Goal: Complete application form: Complete application form

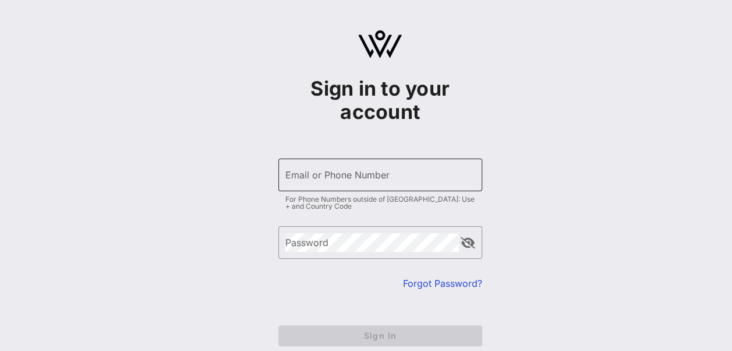
click at [316, 163] on div "Email or Phone Number" at bounding box center [380, 174] width 190 height 33
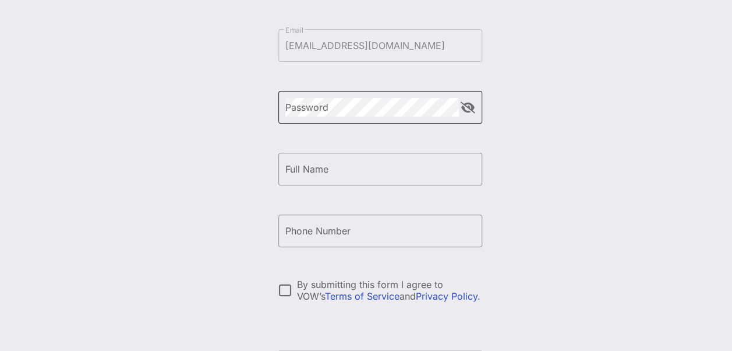
scroll to position [130, 0]
click at [532, 167] on div "Create your VOW Pro Account ​ Email [EMAIL_ADDRESS][DOMAIN_NAME] ​ Password ​ F…" at bounding box center [380, 152] width 704 height 565
click at [469, 107] on button "append icon" at bounding box center [468, 107] width 15 height 12
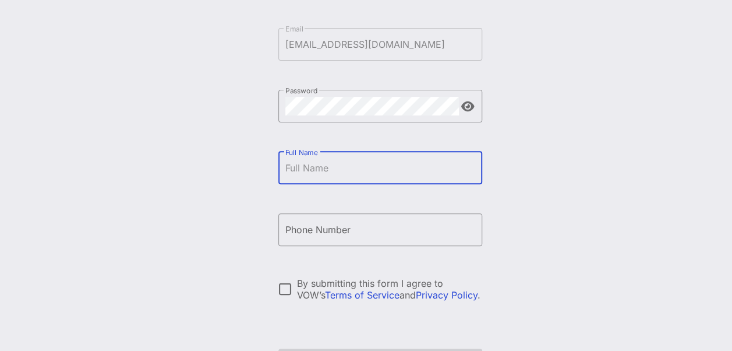
click at [363, 176] on input "Full Name" at bounding box center [380, 167] width 190 height 19
type input "[PERSON_NAME]"
type input "[PHONE_NUMBER]"
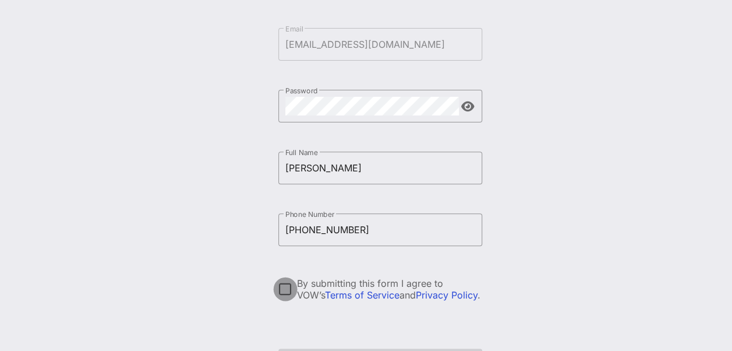
click at [285, 284] on div at bounding box center [286, 289] width 20 height 20
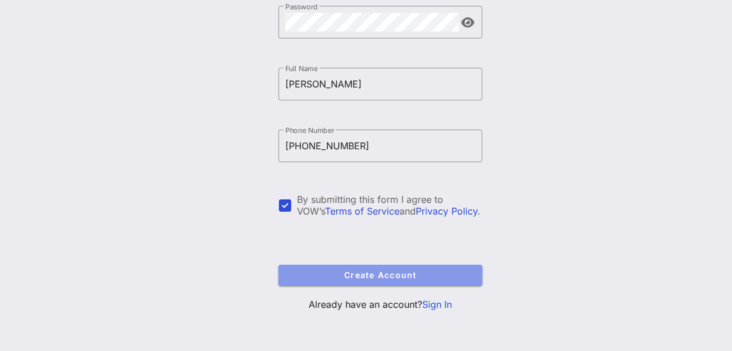
click at [334, 273] on span "Create Account" at bounding box center [380, 275] width 185 height 10
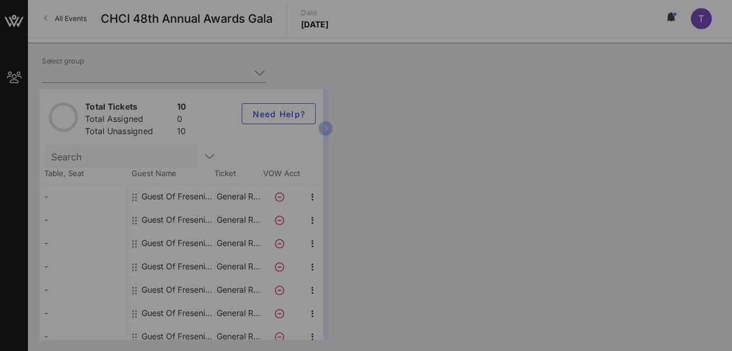
type input "Fresenius Medical Care, [GEOGRAPHIC_DATA] (Fresenius Medical Care, [GEOGRAPHIC_…"
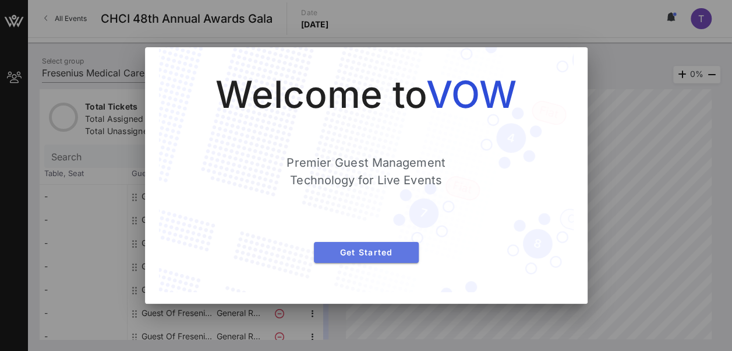
click at [352, 254] on span "Get Started" at bounding box center [366, 252] width 86 height 10
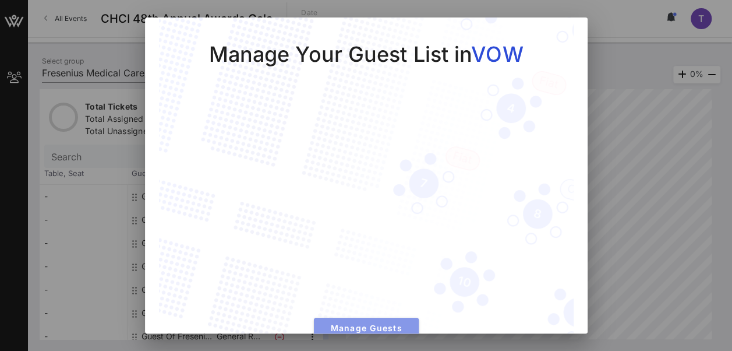
click at [344, 323] on span "Manage Guests" at bounding box center [366, 328] width 86 height 10
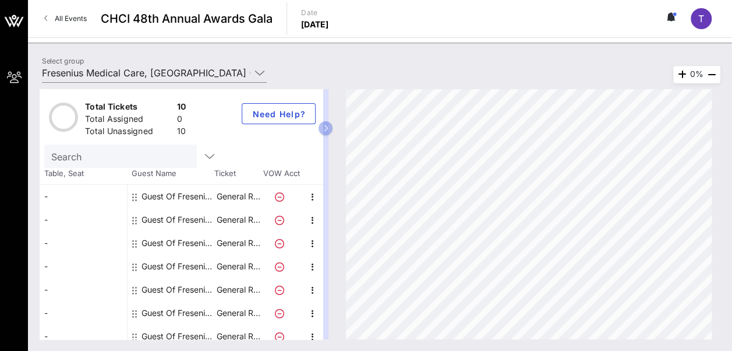
click at [280, 195] on icon at bounding box center [279, 196] width 9 height 9
click at [151, 193] on div "Guest Of Fresenius Medical Care, North America" at bounding box center [178, 196] width 73 height 23
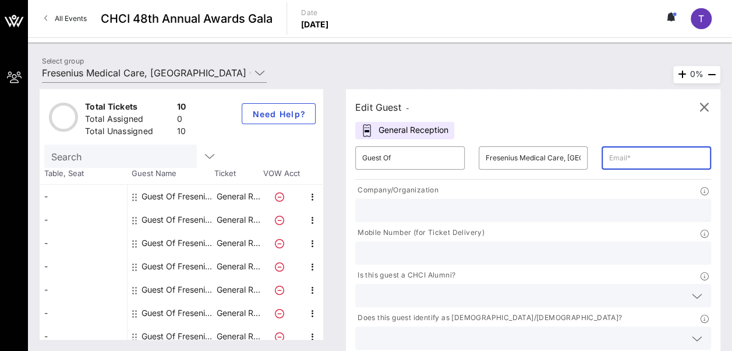
click at [609, 158] on input "text" at bounding box center [657, 158] width 96 height 19
type input "taleen.mekh@gmail.com"
click at [421, 219] on div at bounding box center [533, 210] width 342 height 23
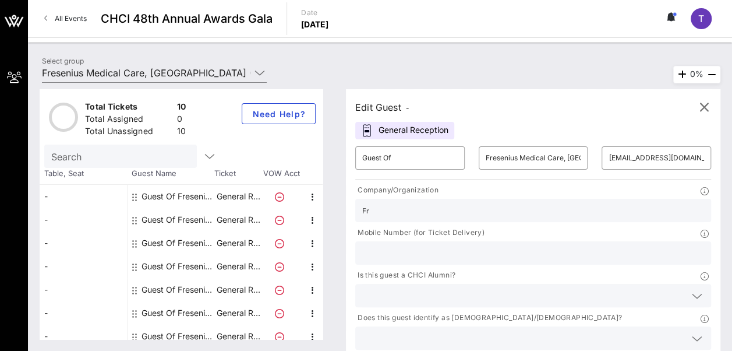
type input "Fresenius Medical Care"
type input "4075951603"
click at [690, 289] on div at bounding box center [697, 296] width 14 height 14
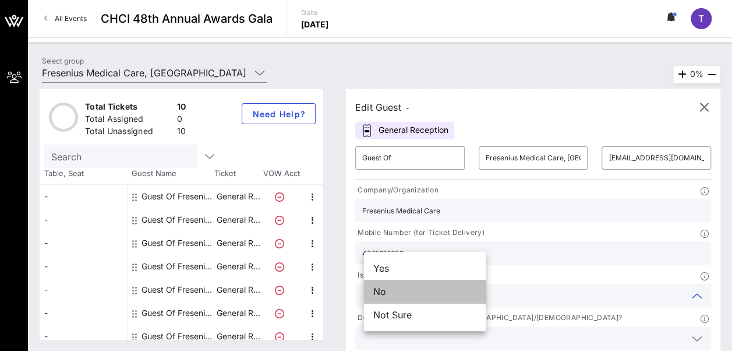
click at [432, 291] on div "No" at bounding box center [425, 291] width 122 height 23
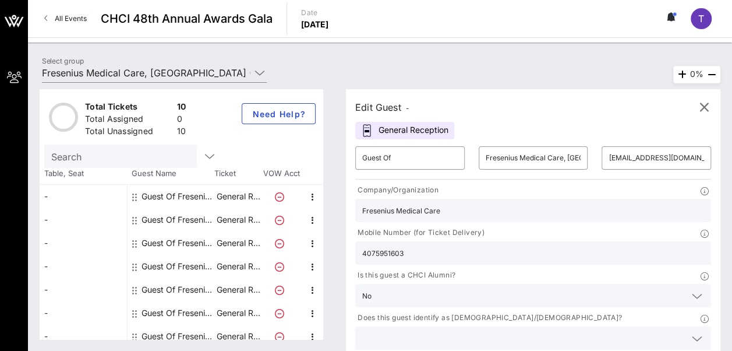
click at [692, 331] on icon at bounding box center [697, 338] width 10 height 14
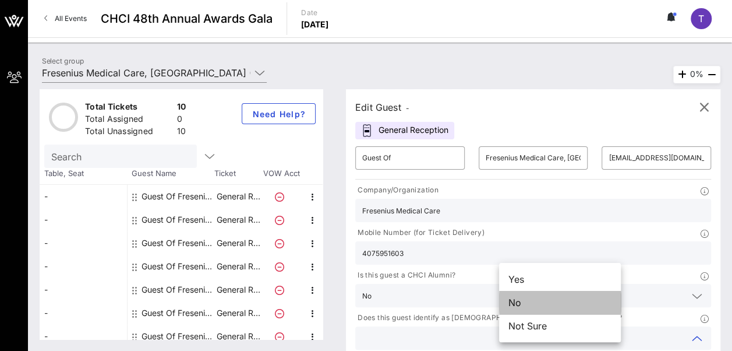
click at [571, 303] on div "No" at bounding box center [560, 302] width 122 height 23
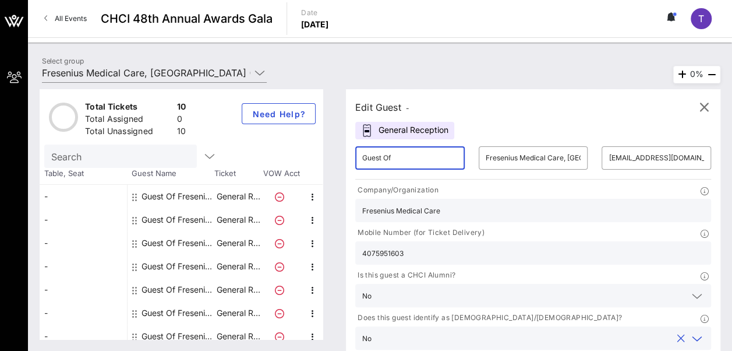
click at [390, 156] on input "Guest Of" at bounding box center [410, 158] width 96 height 19
click at [372, 153] on input "Guest Of" at bounding box center [410, 158] width 96 height 19
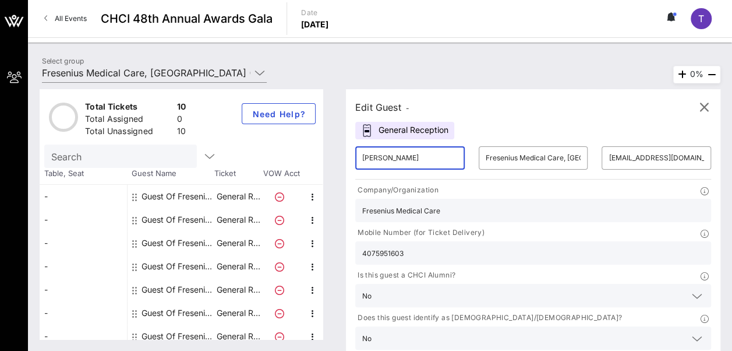
type input "Taleen Mekhdjavakian"
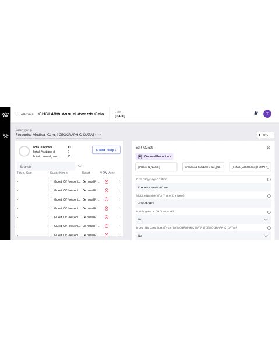
scroll to position [0, 0]
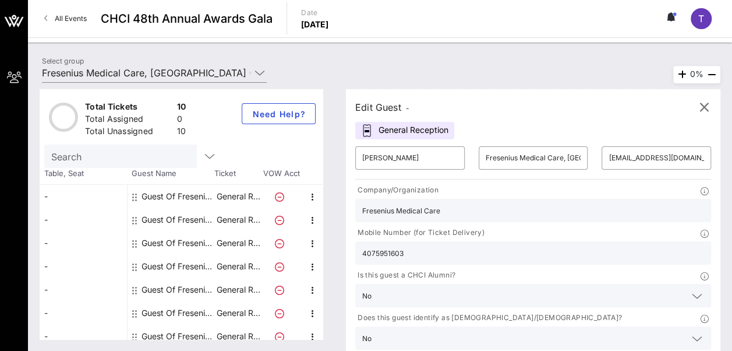
type input "Fresenius Medical Care"
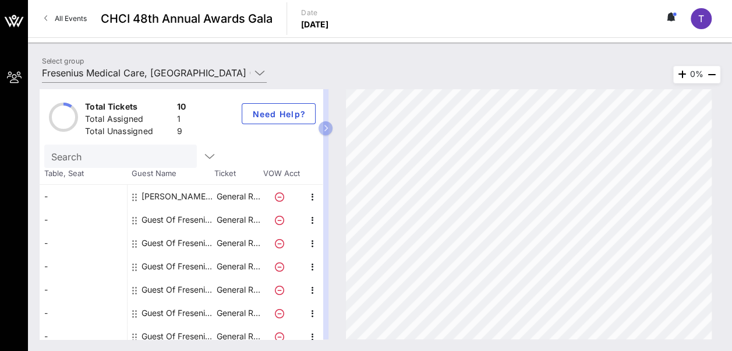
click at [280, 217] on icon at bounding box center [279, 220] width 9 height 9
click at [184, 214] on div "Guest Of Fresenius Medical Care, North America" at bounding box center [178, 219] width 73 height 23
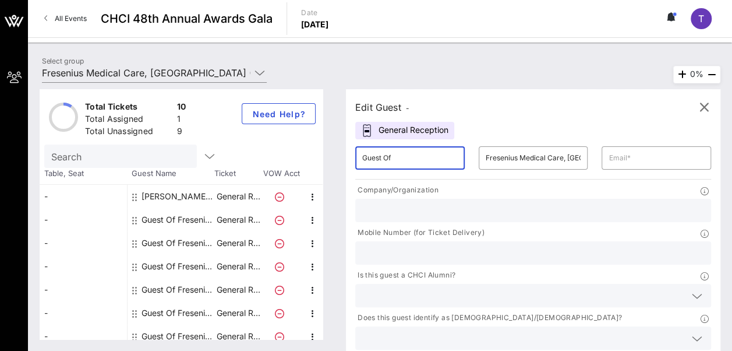
click at [407, 157] on input "Guest Of" at bounding box center [410, 158] width 96 height 19
type input "Juan Lopez"
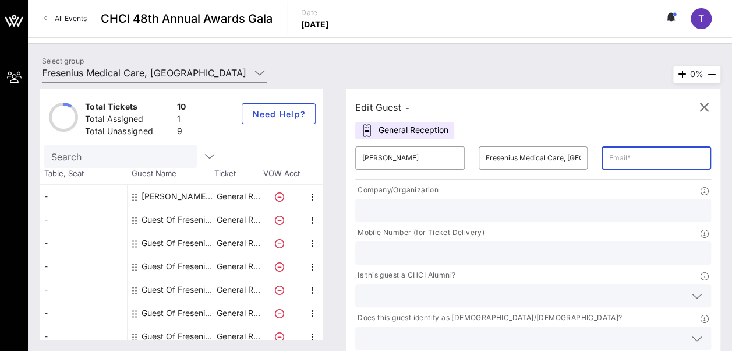
click at [609, 154] on input "text" at bounding box center [657, 158] width 96 height 19
type input "Juanra525@gmail.com"
type input "Fresenius Medical Care"
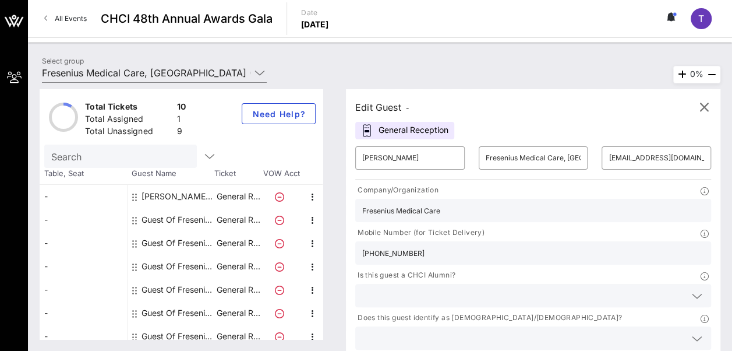
type input "321-277-8804"
click at [692, 289] on icon at bounding box center [697, 296] width 10 height 14
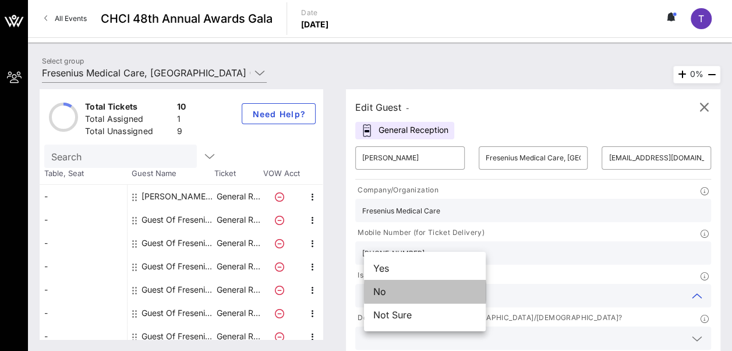
click at [446, 289] on div "No" at bounding box center [425, 291] width 122 height 23
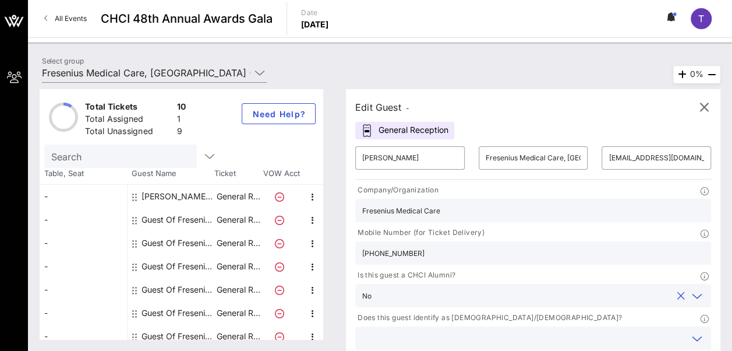
click at [563, 330] on input "text" at bounding box center [523, 337] width 323 height 15
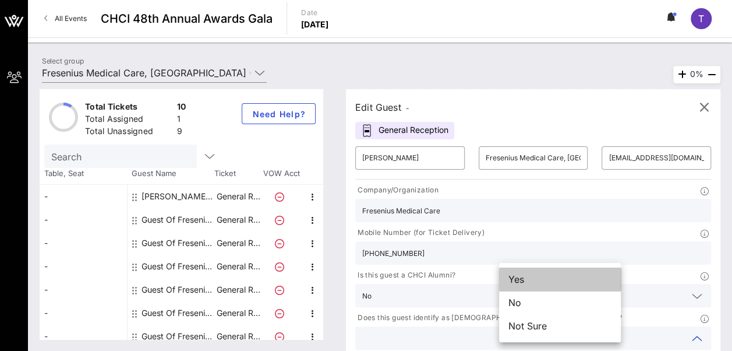
click at [563, 271] on div "Yes" at bounding box center [560, 278] width 122 height 23
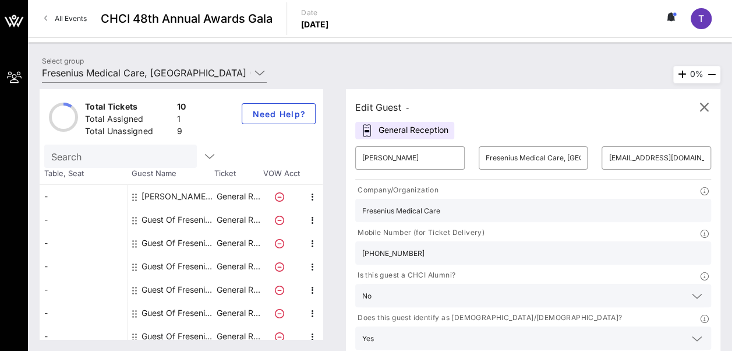
type input "Fresenius Medical Care"
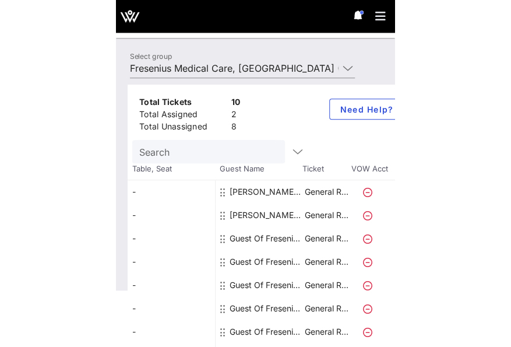
scroll to position [57, 0]
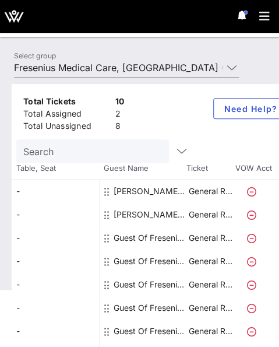
click at [157, 231] on div "Guest Of Fresenius Medical Care, North America" at bounding box center [150, 237] width 73 height 23
click at [127, 235] on div "Guest Of Fresenius Medical Care, North America" at bounding box center [150, 237] width 73 height 23
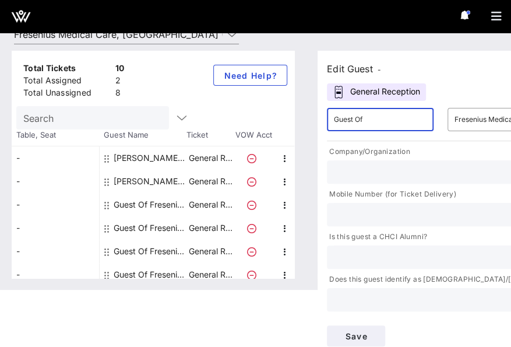
click at [352, 118] on input "Guest Of" at bounding box center [380, 119] width 93 height 19
type input "Nichole Powell-McBride"
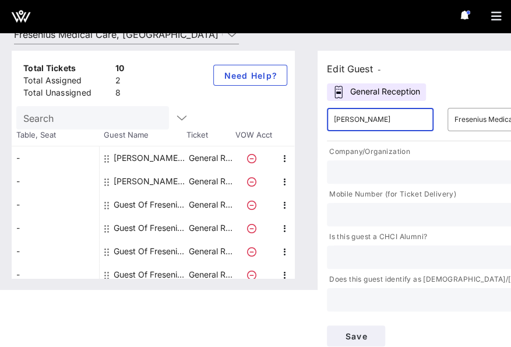
click at [458, 160] on div at bounding box center [500, 171] width 333 height 23
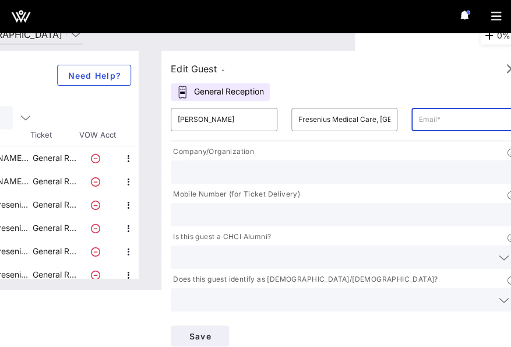
click at [447, 112] on input "text" at bounding box center [464, 119] width 93 height 19
paste input "Nichole.Powell-McBride@freseniusmedicalcare.com"
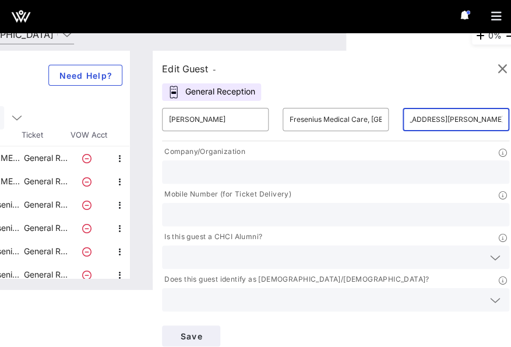
type input "Nichole.Powell-McBride@freseniusmedicalcare.com"
type input "Fresenius Medical Care"
click at [291, 197] on p "Mobile Number (for Ticket Delivery)" at bounding box center [226, 194] width 129 height 12
click at [224, 209] on input "text" at bounding box center [335, 214] width 333 height 15
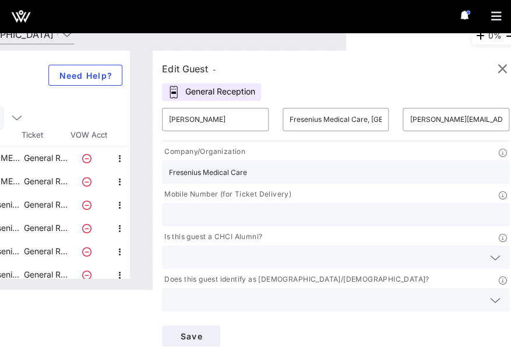
paste input "202-716-5244"
type input "202-716-5244"
click at [209, 258] on input "text" at bounding box center [326, 256] width 315 height 15
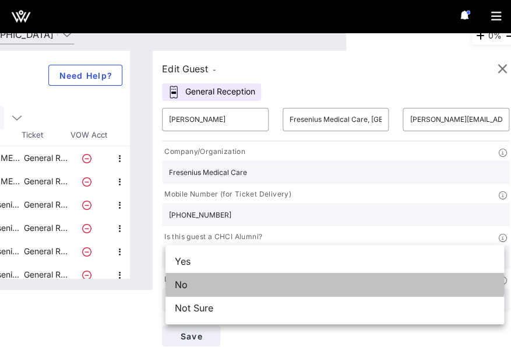
click at [251, 284] on div "No" at bounding box center [334, 284] width 338 height 23
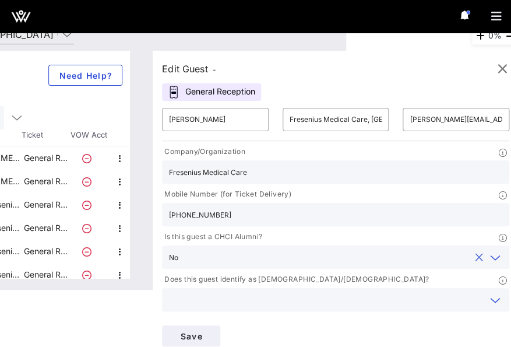
click at [252, 295] on input "text" at bounding box center [326, 299] width 315 height 15
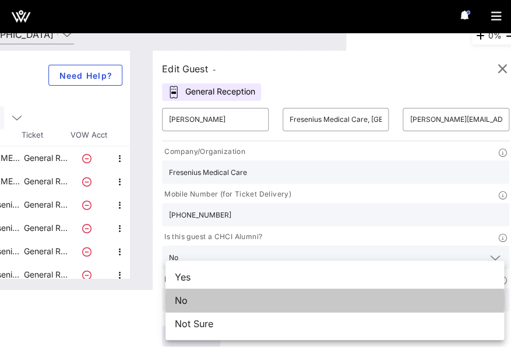
click at [252, 295] on div "No" at bounding box center [334, 299] width 338 height 23
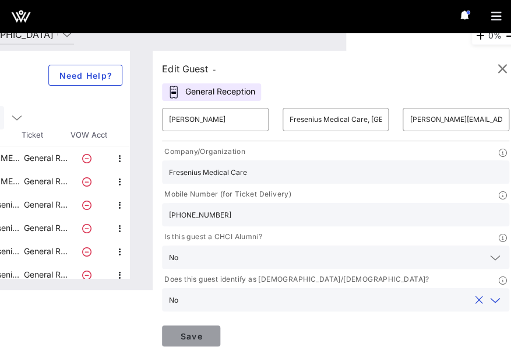
click at [203, 331] on span "Save" at bounding box center [191, 336] width 40 height 10
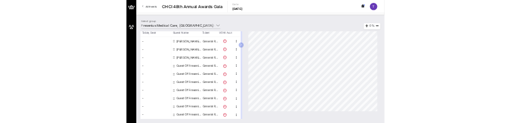
scroll to position [78, 0]
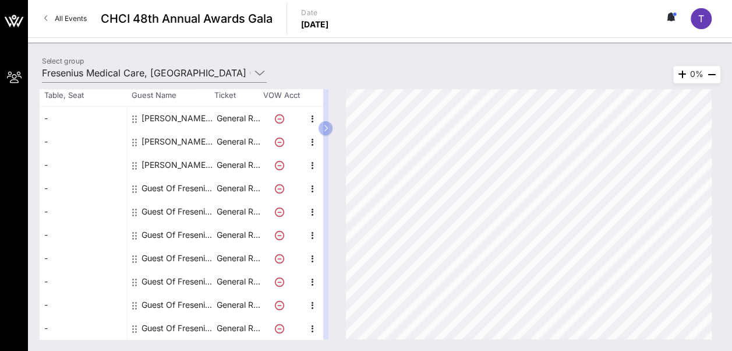
click at [157, 188] on div "Guest Of Fresenius Medical Care, North America" at bounding box center [178, 187] width 73 height 23
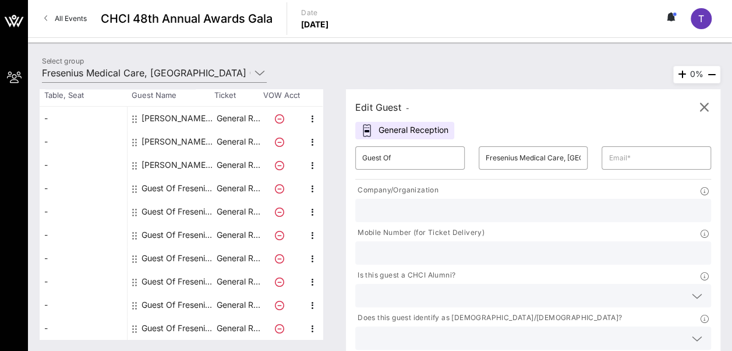
scroll to position [79, 0]
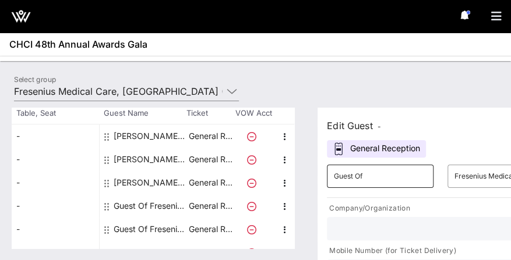
click at [362, 180] on input "Guest Of" at bounding box center [380, 176] width 93 height 19
paste input "2. Monifa Kopano"
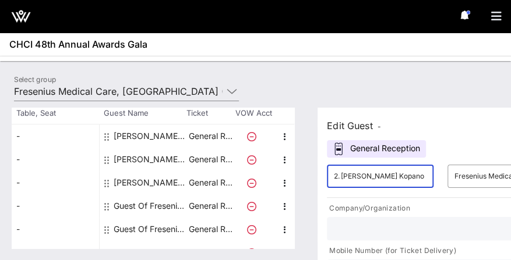
click at [351, 175] on input "2. Monifa Kopano" at bounding box center [380, 176] width 93 height 19
type input "Monifa Kopano"
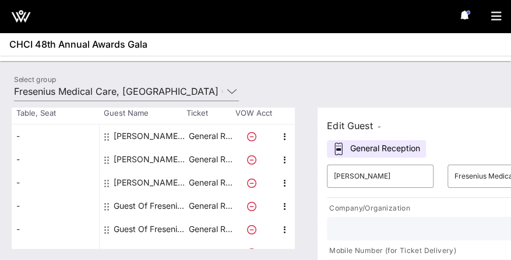
click at [416, 105] on div "Total Tickets 10 Total Assigned 3 Total Unassigned 7 Need Help? Search Table, S…" at bounding box center [255, 178] width 511 height 164
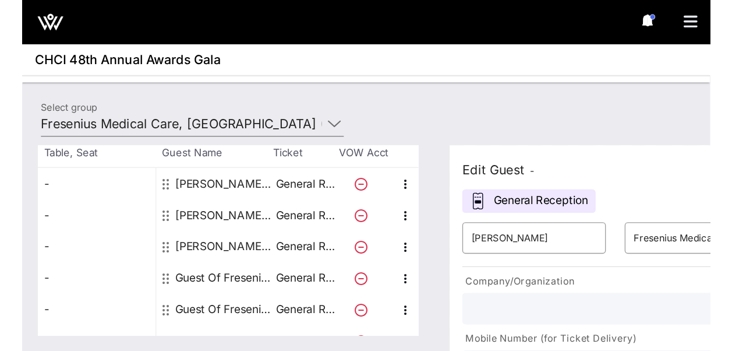
scroll to position [78, 0]
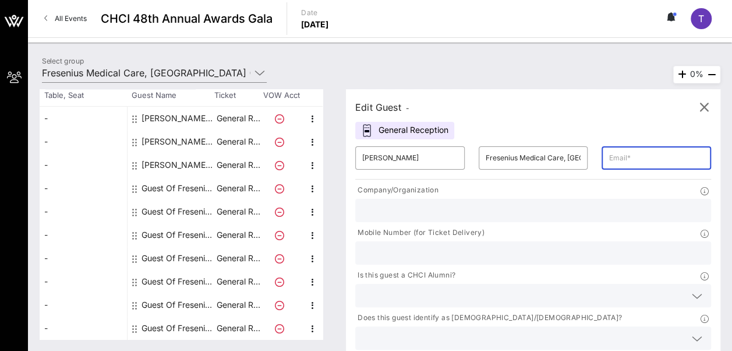
click at [609, 156] on input "text" at bounding box center [657, 158] width 96 height 19
paste input "Monifa.Kopano@freseniusmedicalcare.com"
type input "Monifa.Kopano@freseniusmedicalcare.com"
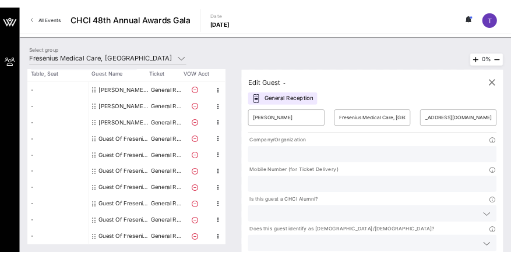
scroll to position [0, 0]
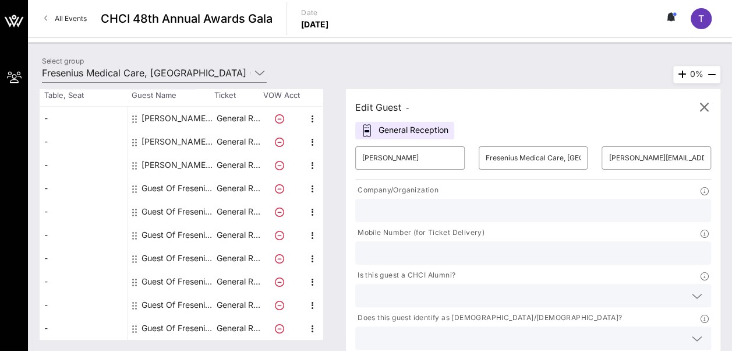
click at [436, 204] on input "text" at bounding box center [533, 210] width 342 height 15
type input "Fresenius Medical Care"
click at [457, 288] on input "text" at bounding box center [523, 295] width 323 height 15
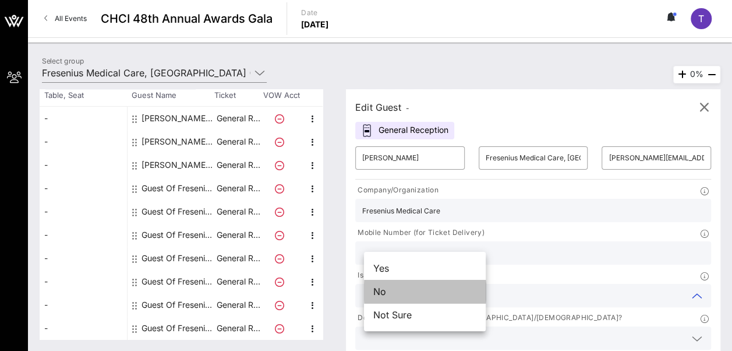
click at [438, 299] on div "No" at bounding box center [425, 291] width 122 height 23
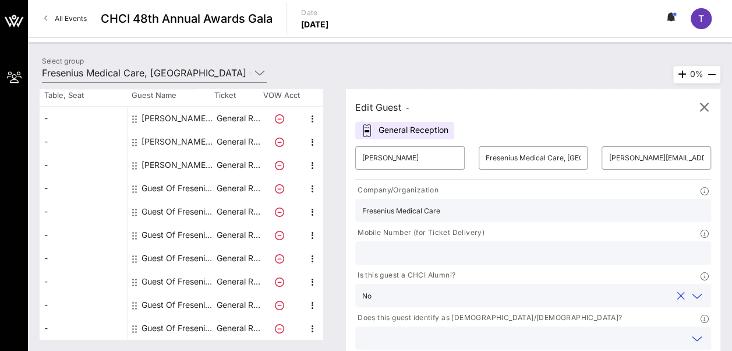
click at [521, 330] on input "text" at bounding box center [523, 337] width 323 height 15
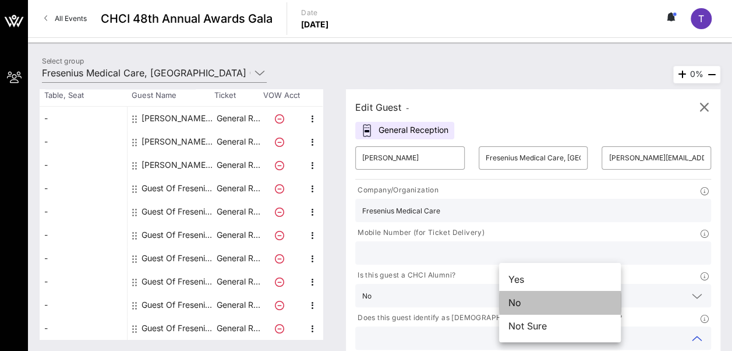
click at [545, 301] on div "No" at bounding box center [560, 302] width 122 height 23
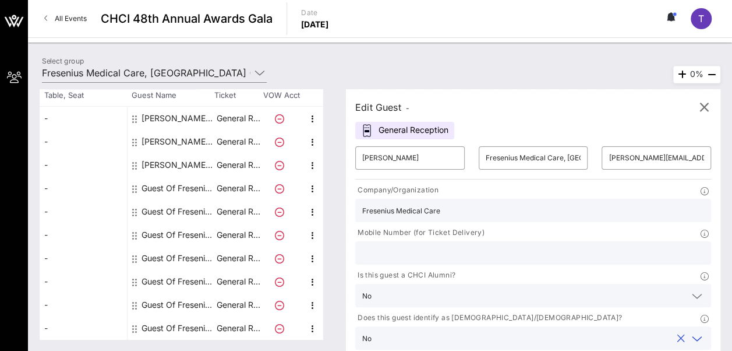
drag, startPoint x: 459, startPoint y: 209, endPoint x: 287, endPoint y: 212, distance: 171.8
click at [287, 212] on div "Total Tickets 10 Total Assigned 3 Total Unassigned 7 Need Help? Search Table, S…" at bounding box center [380, 214] width 681 height 250
paste input "Fresenius Medical Care"
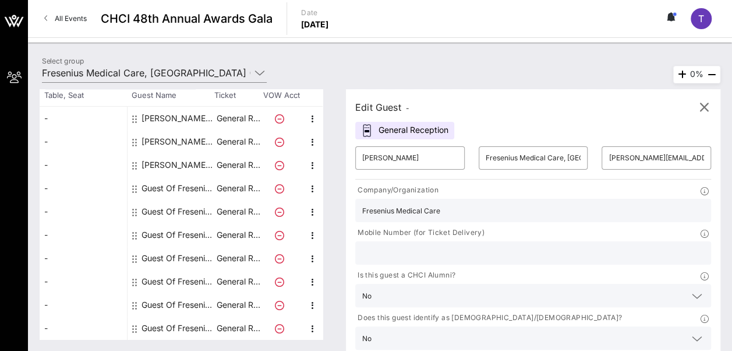
type input "Fresenius Medical Care"
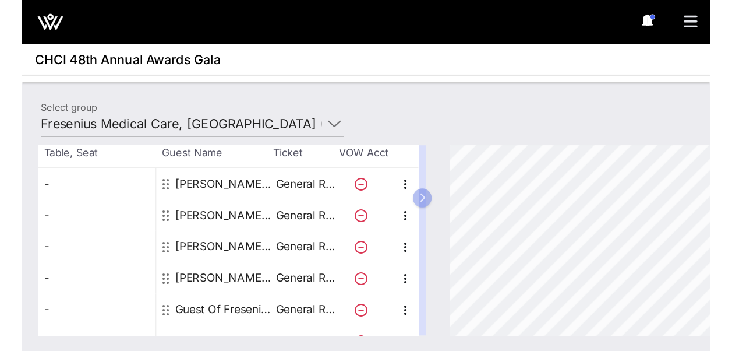
scroll to position [78, 0]
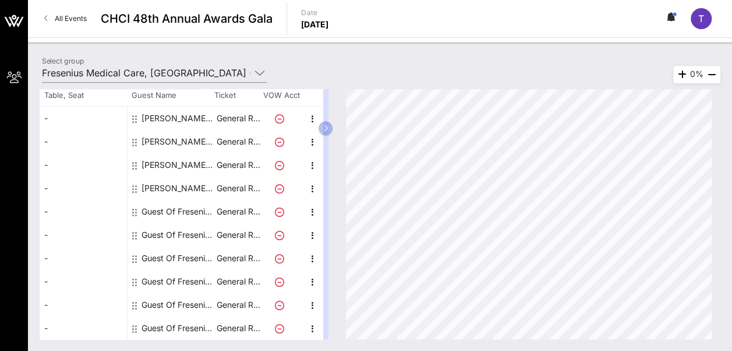
click at [160, 207] on div "Guest Of Fresenius Medical Care, North America" at bounding box center [178, 211] width 73 height 23
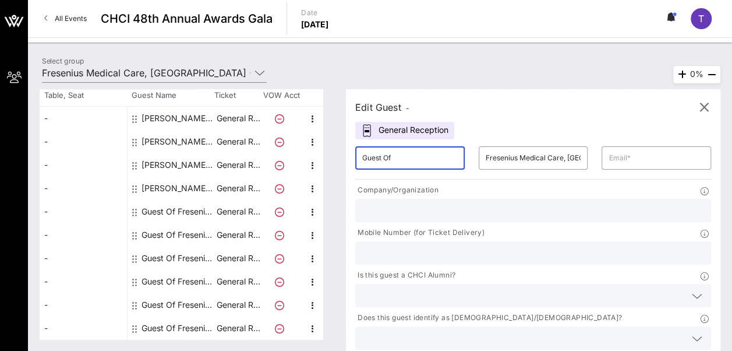
click at [374, 161] on input "Guest Of" at bounding box center [410, 158] width 96 height 19
paste input "3. Alicea Carimbocas"
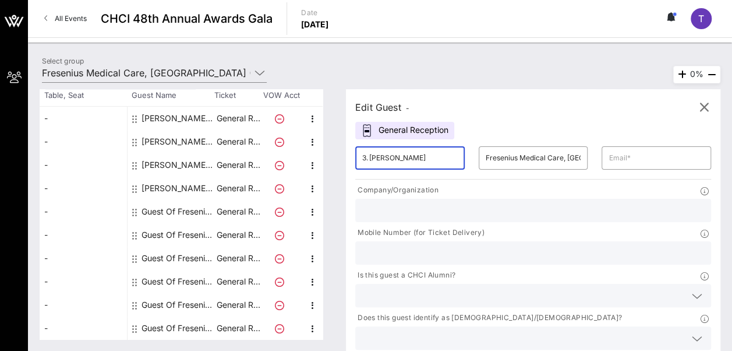
scroll to position [0, 9]
type input "3. Alicea Carimbocas"
click at [370, 213] on div at bounding box center [533, 210] width 356 height 23
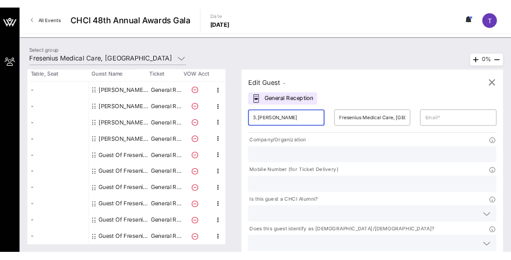
scroll to position [0, 0]
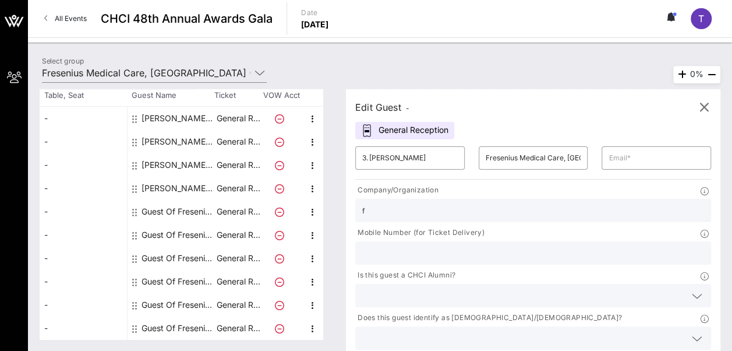
type input "Fresenius Medical Care"
drag, startPoint x: 457, startPoint y: 209, endPoint x: 341, endPoint y: 221, distance: 116.0
drag, startPoint x: 341, startPoint y: 221, endPoint x: 436, endPoint y: 249, distance: 99.0
click at [436, 269] on div "Is this guest a CHCI Alumni?" at bounding box center [533, 276] width 356 height 15
click at [408, 210] on input "Fresenius Medical Care" at bounding box center [533, 210] width 342 height 15
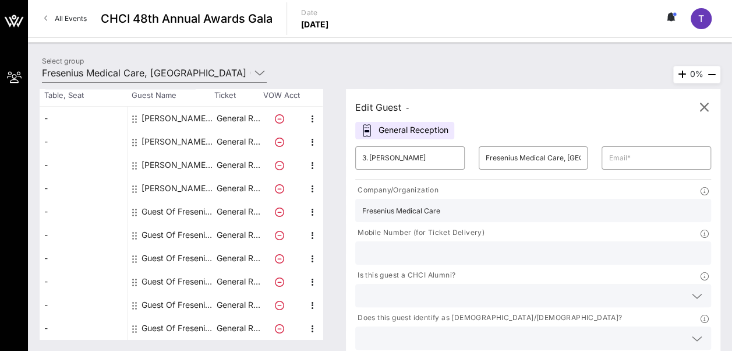
click at [408, 210] on input "Fresenius Medical Care" at bounding box center [533, 210] width 342 height 15
paste input "Fresenius Medical Care"
type input "Fresenius Medical Care"
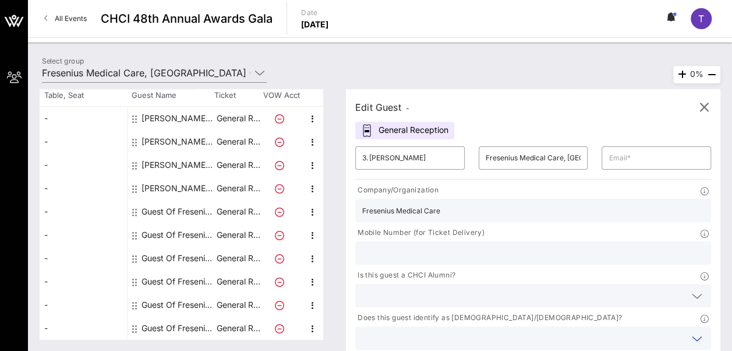
click at [523, 330] on input "text" at bounding box center [523, 337] width 323 height 15
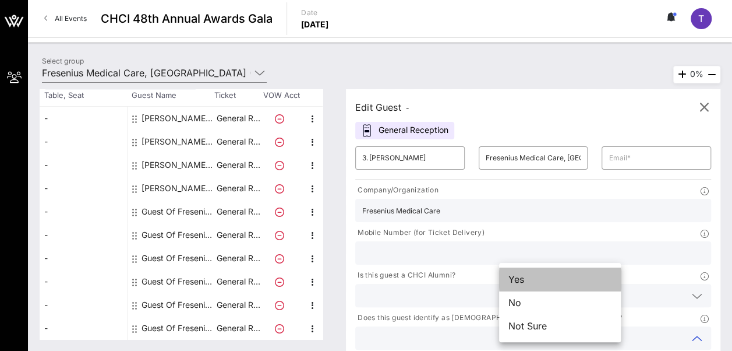
click at [523, 276] on div "Yes" at bounding box center [560, 278] width 122 height 23
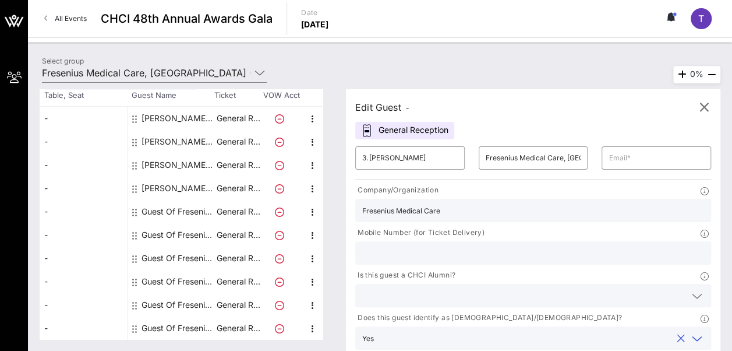
click at [692, 289] on icon at bounding box center [697, 296] width 10 height 14
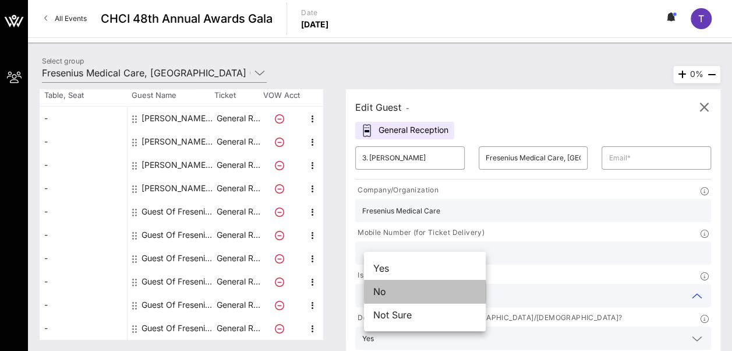
click at [444, 291] on div "No" at bounding box center [425, 291] width 122 height 23
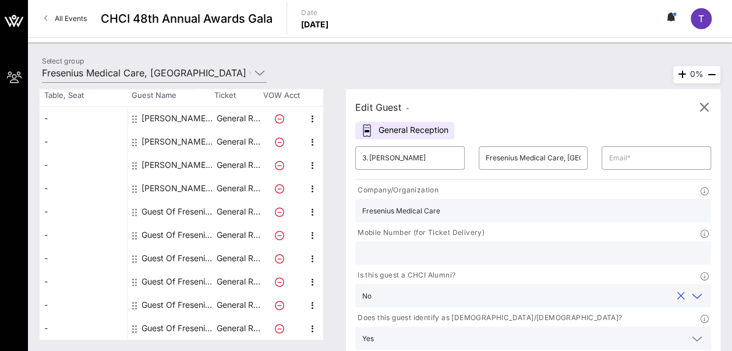
scroll to position [79, 0]
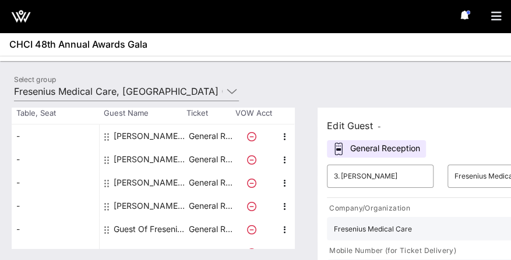
click at [312, 73] on div "Select group Fresenius Medical Care, North America (Fresenius Medical Care, Nor…" at bounding box center [255, 93] width 497 height 41
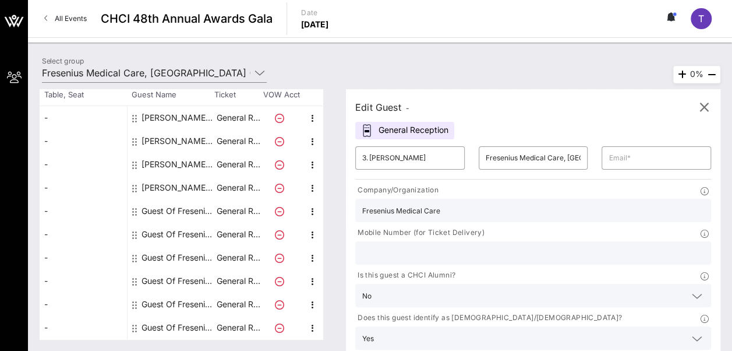
scroll to position [78, 0]
click at [609, 156] on input "text" at bounding box center [657, 158] width 96 height 19
paste input "Alicea.Carimbocas@freseniusmedicalcare.com"
type input "Alicea.Carimbocas@freseniusmedicalcare.com"
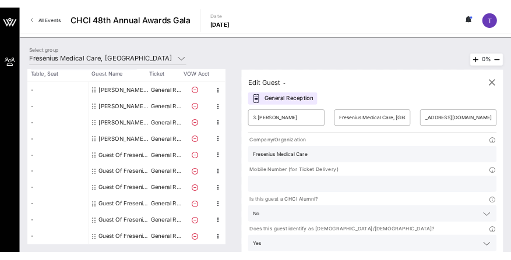
scroll to position [0, 0]
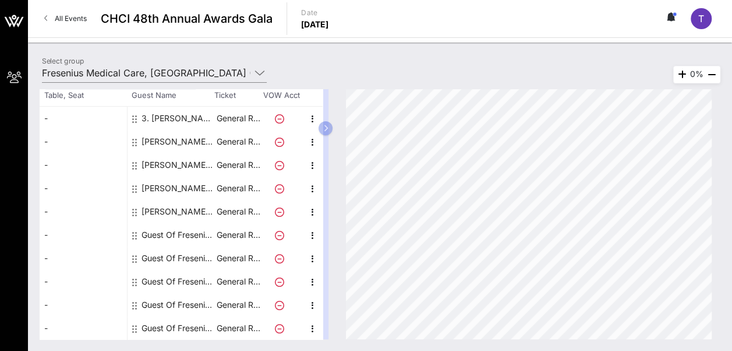
click at [170, 229] on div "Guest Of Fresenius Medical Care, North America" at bounding box center [178, 234] width 73 height 23
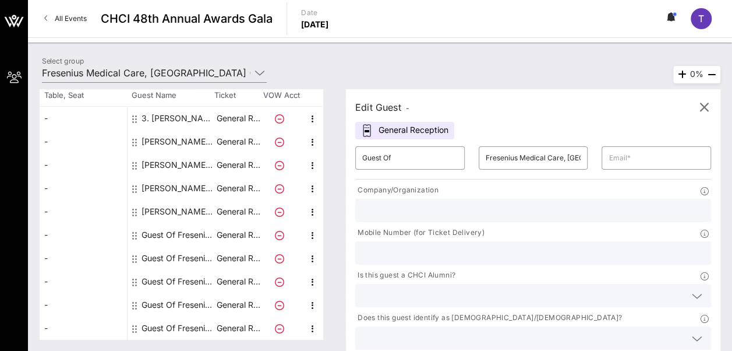
click at [172, 112] on div "3. Alicea Carimbocas Fresenius Medical Care, North America" at bounding box center [178, 118] width 73 height 23
type input "3. Alicea Carimbocas"
type input "alicea.carimbocas@freseniusmedicalcare.com"
type input "Fresenius Medical Care"
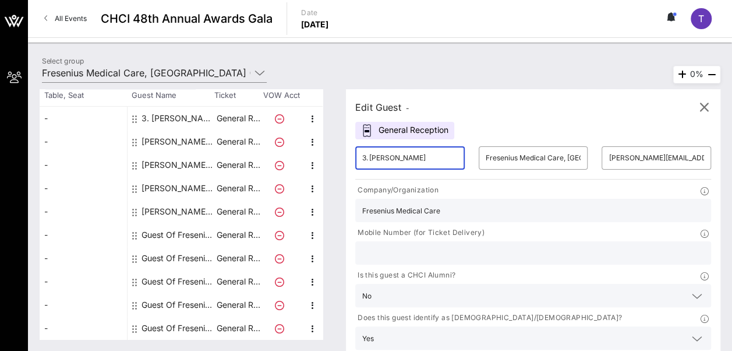
click at [380, 156] on input "3. Alicea Carimbocas" at bounding box center [410, 158] width 96 height 19
type input "Alicea Carimbocas"
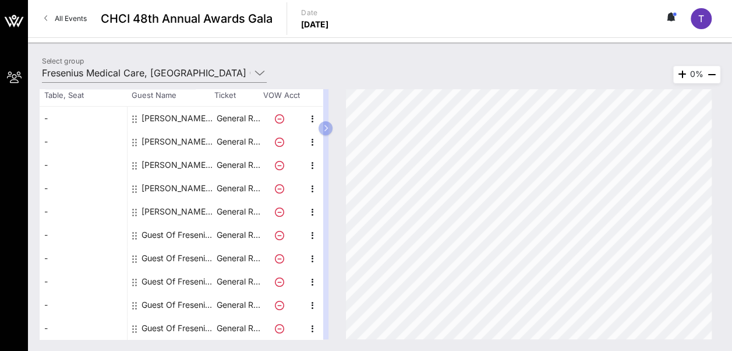
click at [163, 231] on div "Guest Of Fresenius Medical Care, North America" at bounding box center [178, 234] width 73 height 23
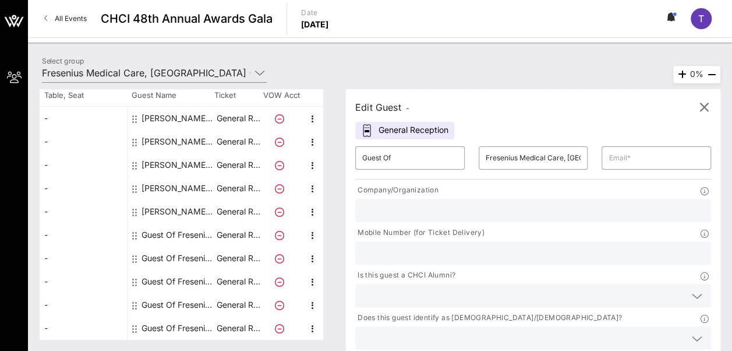
scroll to position [79, 0]
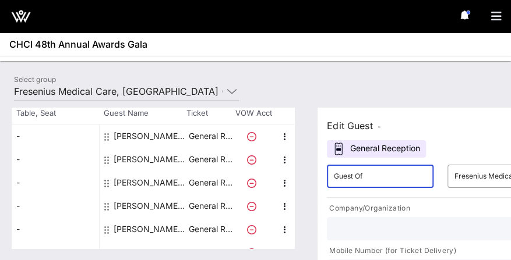
click at [363, 174] on input "Guest Of" at bounding box center [380, 176] width 93 height 19
paste input "4. Darin Moore"
type input "Darin Moore"
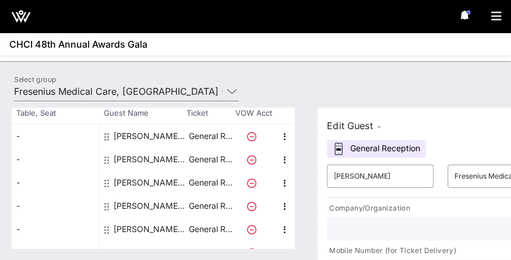
click at [365, 82] on div "Select group Fresenius Medical Care, North America (Fresenius Medical Care, Nor…" at bounding box center [255, 93] width 497 height 41
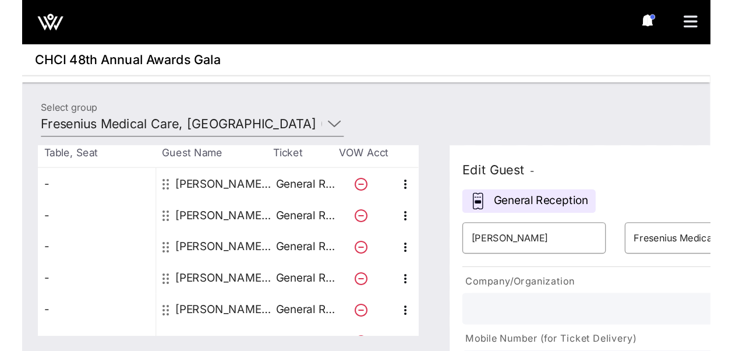
scroll to position [78, 0]
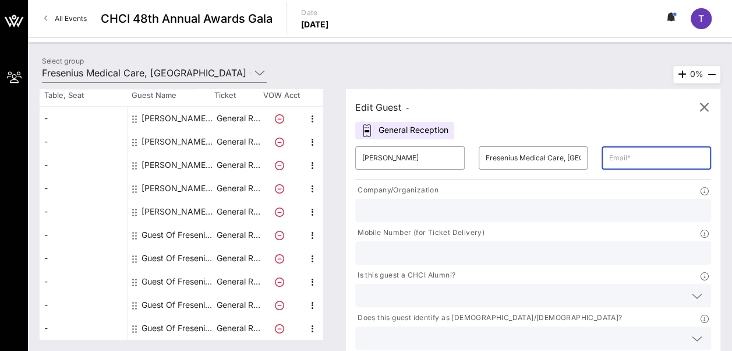
click at [609, 155] on input "text" at bounding box center [657, 158] width 96 height 19
paste input "Darin.Moore@freseniusmedicalcare.com"
type input "Darin.Moore@freseniusmedicalcare.com"
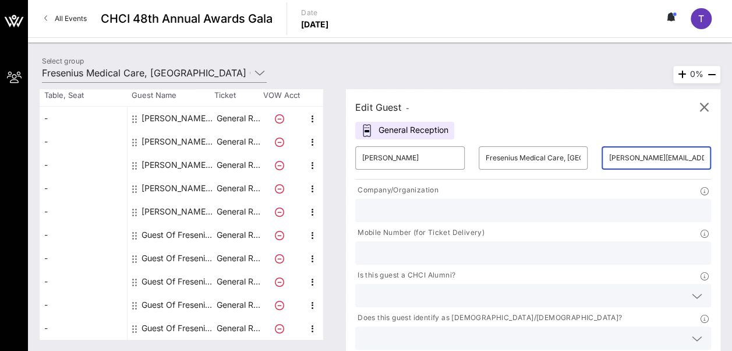
click at [454, 210] on input "text" at bounding box center [533, 210] width 342 height 15
type input "Fresenius Medical Care"
type input "4075951603"
click at [563, 245] on input "4075951603" at bounding box center [533, 252] width 342 height 15
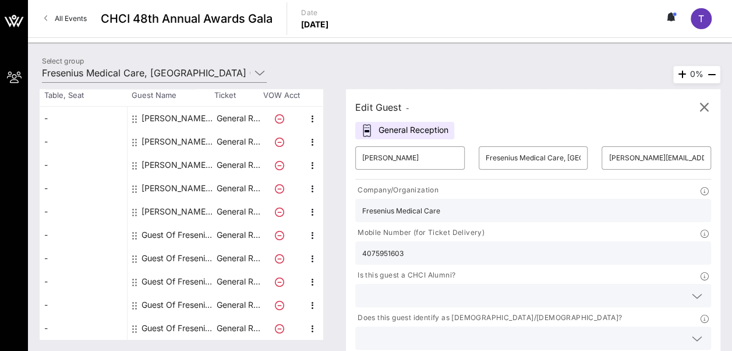
click at [563, 245] on input "4075951603" at bounding box center [533, 252] width 342 height 15
click at [452, 209] on input "Fresenius Medical Care" at bounding box center [533, 210] width 342 height 15
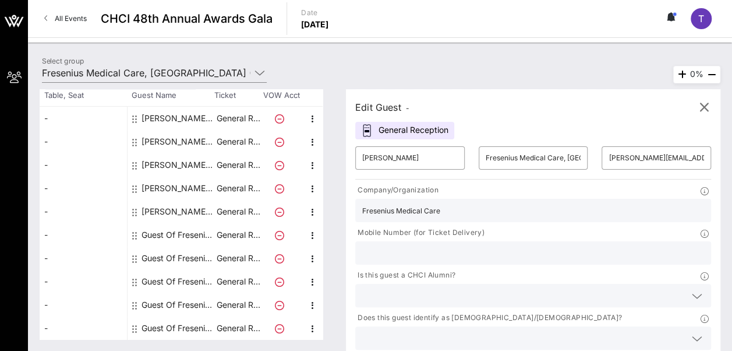
paste input "Fresenius Medical Care"
type input "Fresenius Medical Care"
click at [692, 289] on icon at bounding box center [697, 296] width 10 height 14
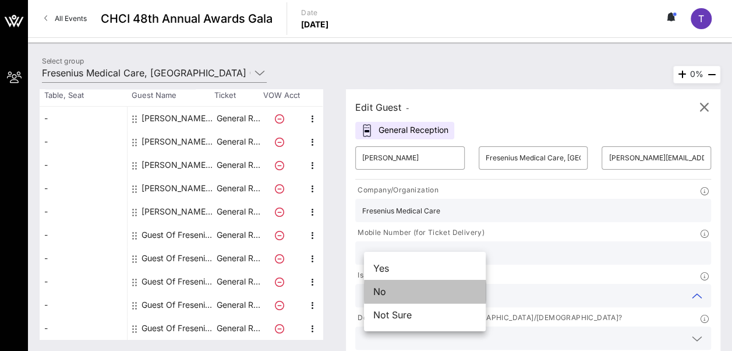
click at [450, 291] on div "No" at bounding box center [425, 291] width 122 height 23
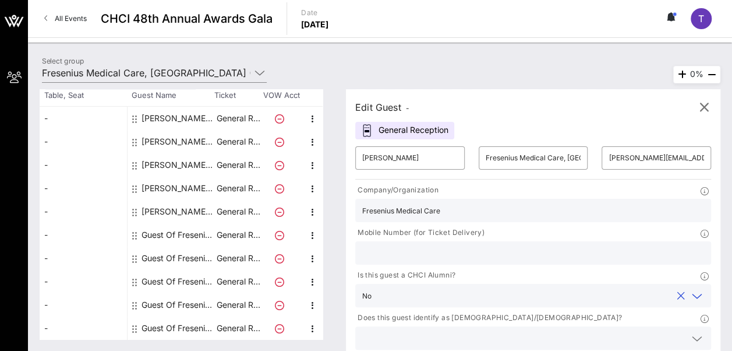
click at [546, 309] on div "Does this guest identify as Latino/Hispanic?" at bounding box center [533, 330] width 370 height 43
click at [552, 330] on input "text" at bounding box center [523, 337] width 323 height 15
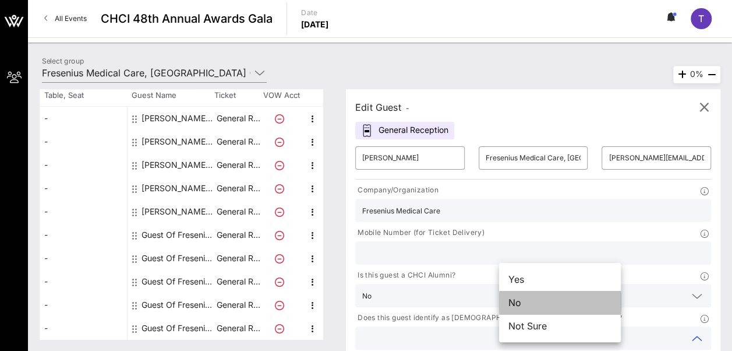
click at [573, 295] on div "No" at bounding box center [560, 302] width 122 height 23
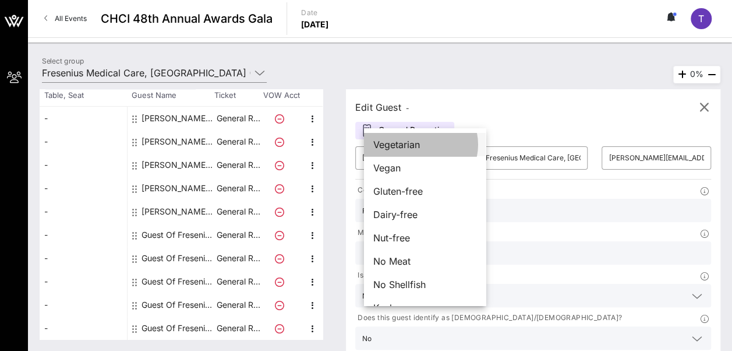
click at [443, 148] on div "Vegetarian" at bounding box center [425, 144] width 122 height 23
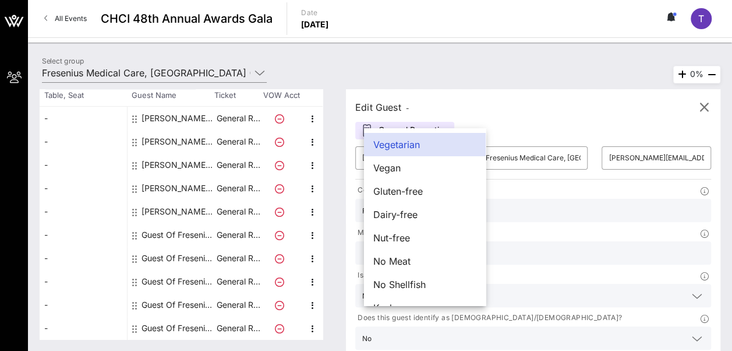
click at [641, 74] on div "Select group Fresenius Medical Care, North America (Fresenius Medical Care, Nor…" at bounding box center [380, 74] width 690 height 41
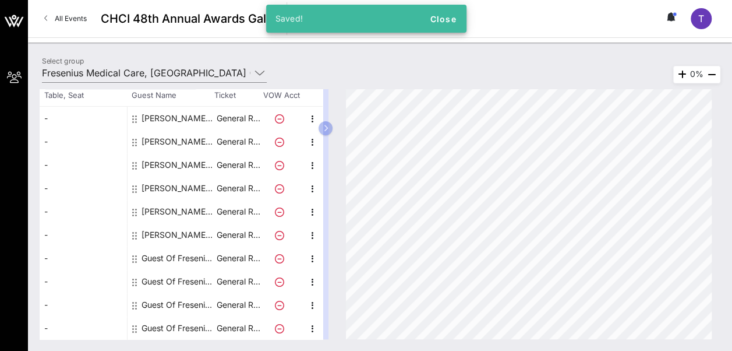
click at [157, 255] on div "Guest Of Fresenius Medical Care, North America" at bounding box center [178, 257] width 73 height 23
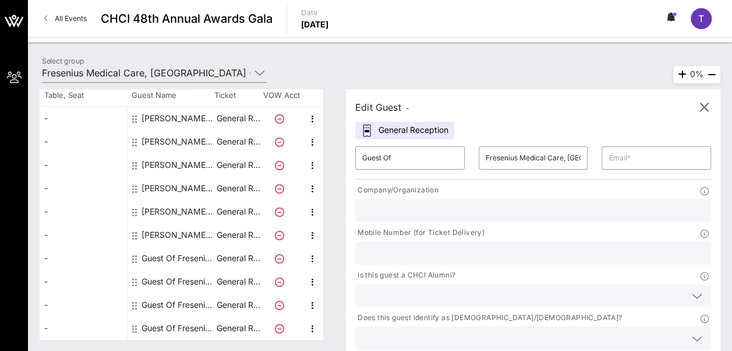
click at [453, 209] on input "text" at bounding box center [533, 210] width 342 height 15
paste input "Fresenius Medical Care"
type input "Fresenius Medical Care"
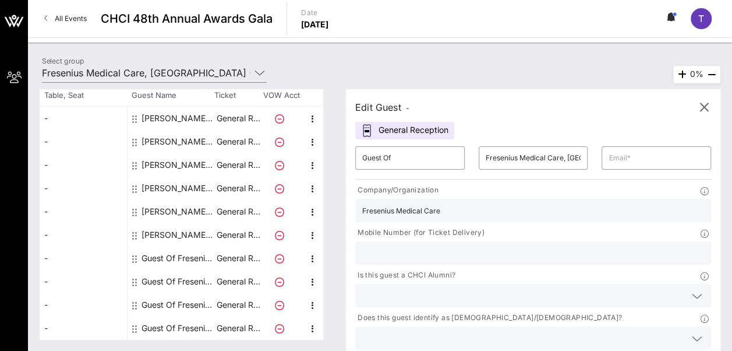
paste input "Fresenius Medical Care"
type input "Fresenius Medical Care"
click at [609, 161] on input "text" at bounding box center [657, 158] width 96 height 19
paste input "Maurice.McBride@outlook.com"
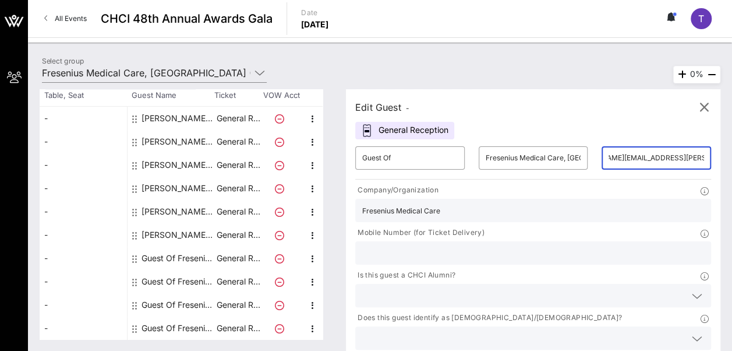
type input "Maurice.McBride@outlook.com"
click at [553, 89] on div "Edit Guest - General Reception ​ Guest Of ​ Fresenius Medical Care, North Ameri…" at bounding box center [533, 241] width 375 height 305
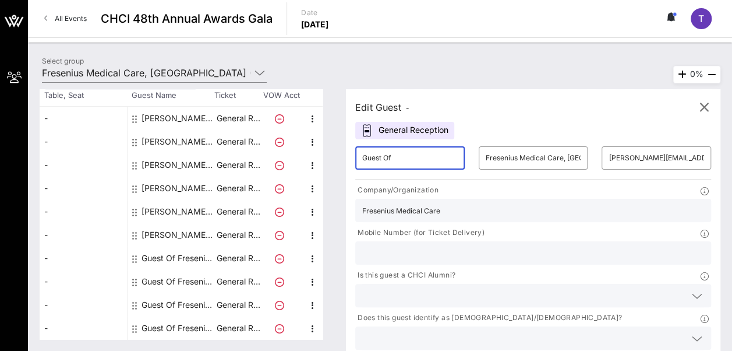
click at [415, 155] on input "Guest Of" at bounding box center [410, 158] width 96 height 19
paste input "5. Maurice McBride"
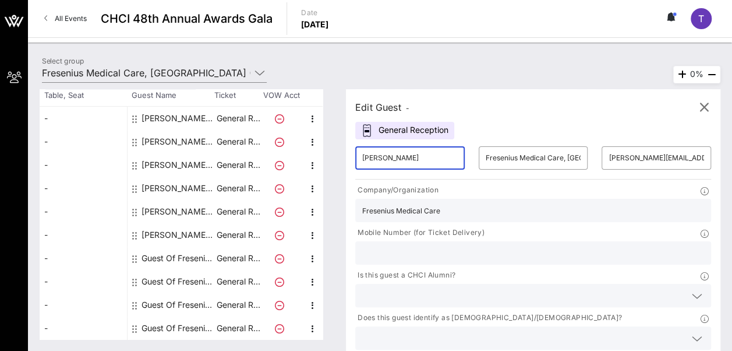
type input "Maurice McBride"
click at [690, 289] on div at bounding box center [697, 296] width 14 height 14
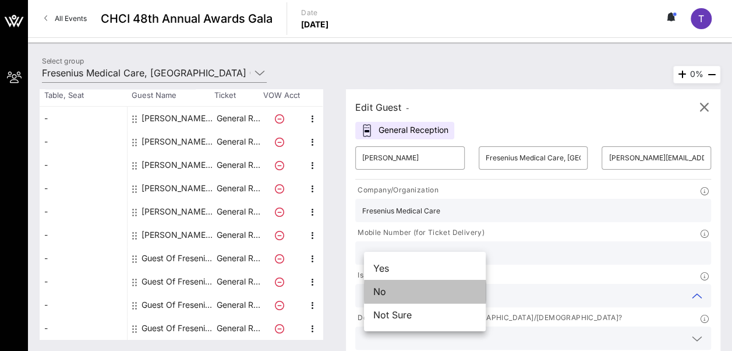
click at [438, 294] on div "No" at bounding box center [425, 291] width 122 height 23
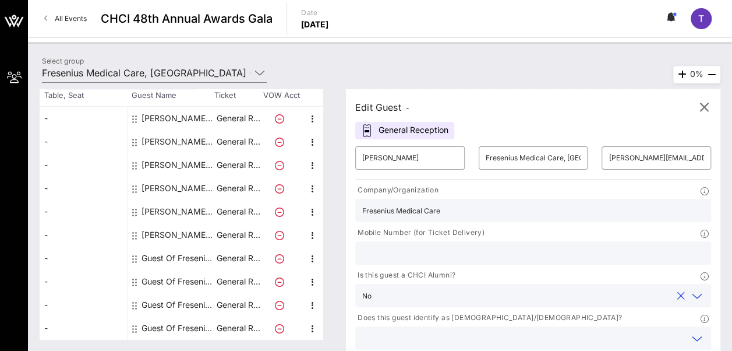
click at [551, 330] on input "text" at bounding box center [523, 337] width 323 height 15
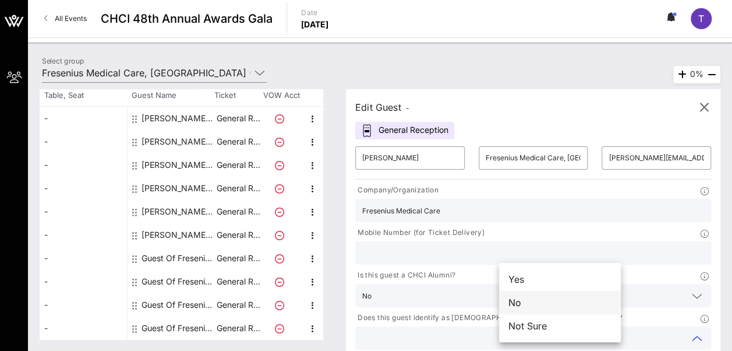
click at [542, 306] on div "No" at bounding box center [560, 302] width 122 height 23
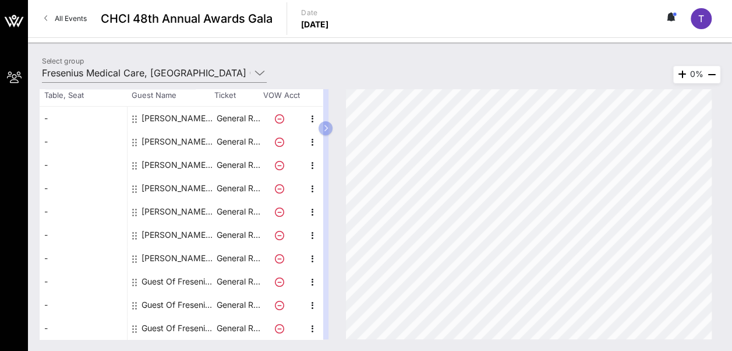
click at [167, 281] on div "Guest Of Fresenius Medical Care, North America" at bounding box center [178, 281] width 73 height 23
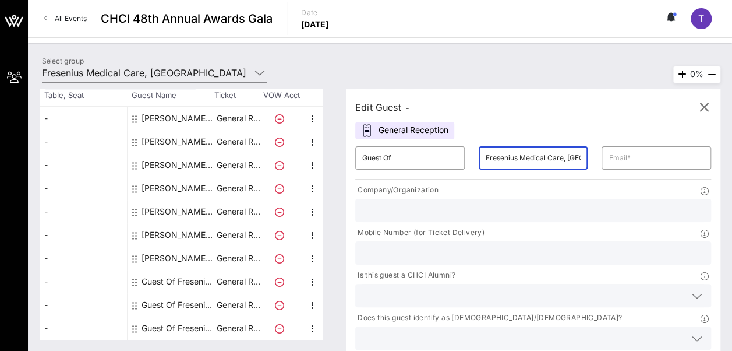
click at [490, 158] on input "Fresenius Medical Care, North America" at bounding box center [534, 158] width 96 height 19
click at [411, 207] on input "text" at bounding box center [533, 210] width 342 height 15
paste input "Fresenius Medical Care, North America"
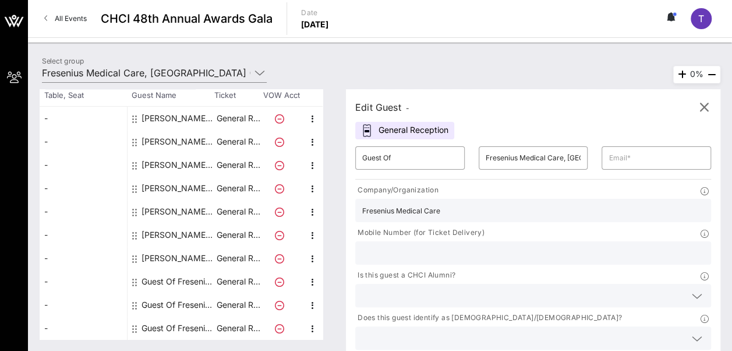
type input "Fresenius Medical Care"
paste input "Fresenius Medical Care, North America"
type input "Fresenius Medical Care"
drag, startPoint x: 498, startPoint y: 112, endPoint x: 389, endPoint y: 161, distance: 119.2
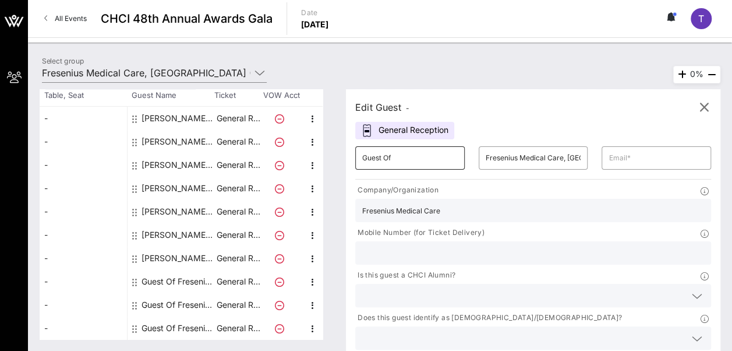
click at [389, 161] on div "Edit Guest - General Reception ​ Guest Of ​ Fresenius Medical Care, North Ameri…" at bounding box center [533, 241] width 375 height 305
click at [389, 161] on input "Guest Of" at bounding box center [410, 158] width 96 height 19
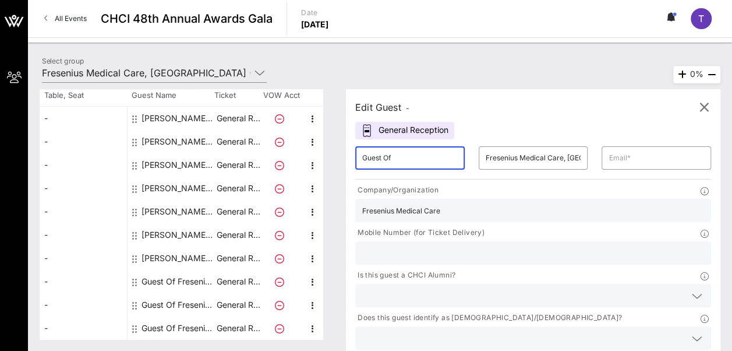
click at [389, 161] on input "Guest Of" at bounding box center [410, 158] width 96 height 19
paste input "6. James W. Powell Jr."
type input "James W. Powell Jr."
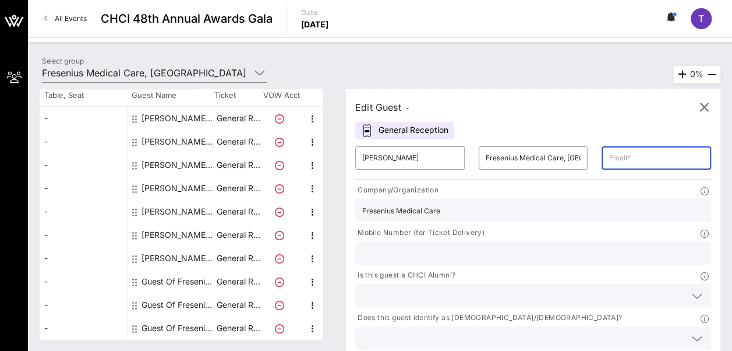
click at [609, 153] on input "text" at bounding box center [657, 158] width 96 height 19
paste input "Jameswpowelljr@gmail.com"
type input "Jameswpowelljr@gmail.com"
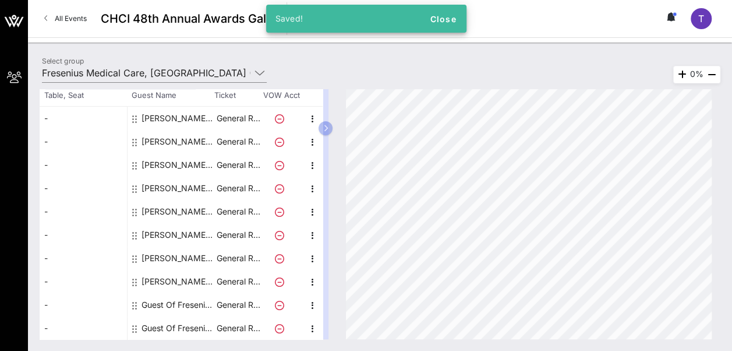
click at [157, 305] on div "Guest Of Fresenius Medical Care, North America" at bounding box center [178, 304] width 73 height 23
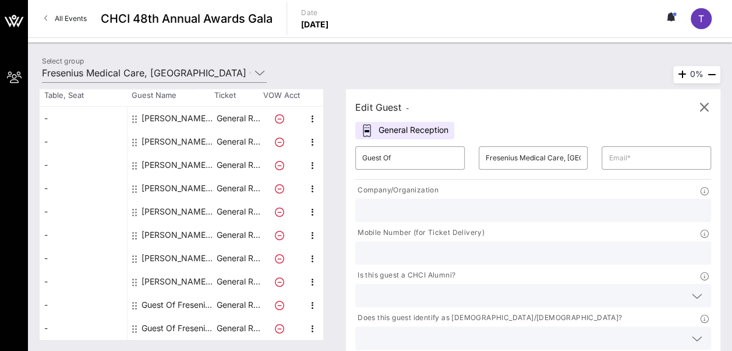
click at [398, 203] on input "text" at bounding box center [533, 210] width 342 height 15
type input "Fresenius Medical Care"
type input "taleen.mekhdjavakian@freseniusmedicalcare.com"
type input "4075951603"
click at [521, 245] on input "4075951603" at bounding box center [533, 252] width 342 height 15
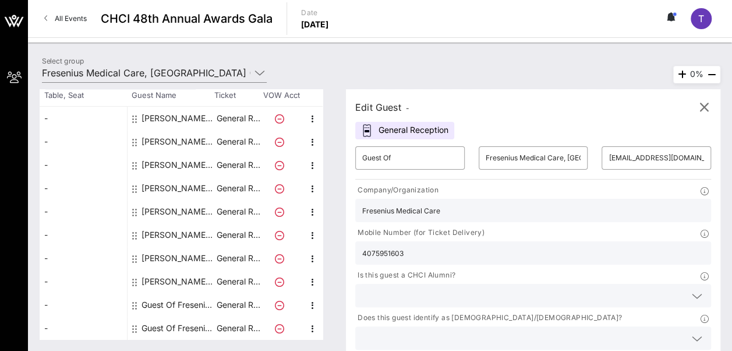
click at [521, 245] on input "4075951603" at bounding box center [533, 252] width 342 height 15
click at [411, 210] on input "Fresenius Medical Care" at bounding box center [533, 210] width 342 height 15
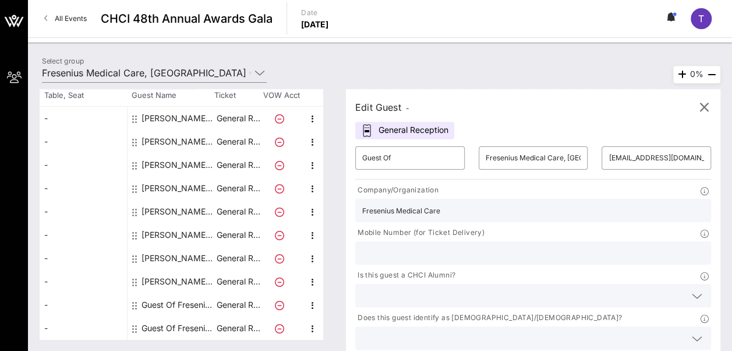
click at [411, 210] on input "Fresenius Medical Care" at bounding box center [533, 210] width 342 height 15
paste input "Fresenius Medical Care"
type input "Fresenius Medical Care"
click at [609, 150] on input "taleen.mekhdjavakian@freseniusmedicalcare.com" at bounding box center [657, 158] width 96 height 19
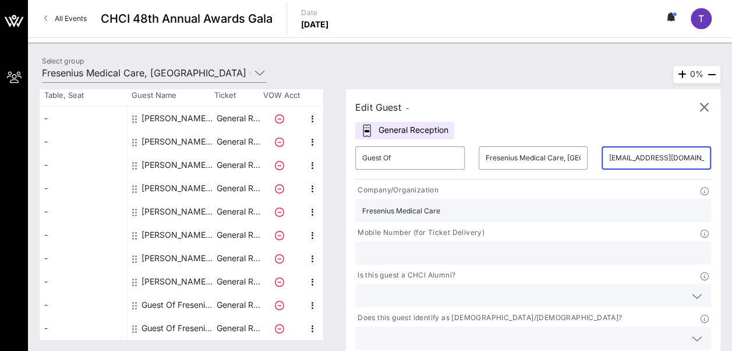
click at [609, 150] on input "taleen.mekhdjavakian@freseniusmedicalcare.com" at bounding box center [657, 158] width 96 height 19
click at [508, 104] on div "Edit Guest -" at bounding box center [533, 106] width 356 height 17
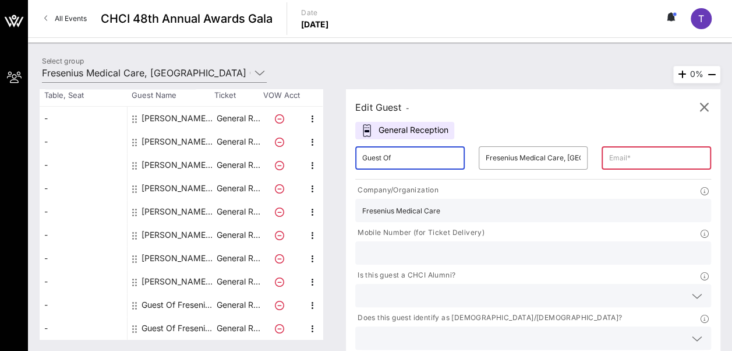
click at [400, 153] on input "Guest Of" at bounding box center [410, 158] width 96 height 19
paste input "7. Tiphanie Gibbs"
type input "Tiphanie Gibbs"
click at [609, 151] on input "text" at bounding box center [657, 158] width 96 height 19
paste input "drtiphanie@beanchoredinlove.com"
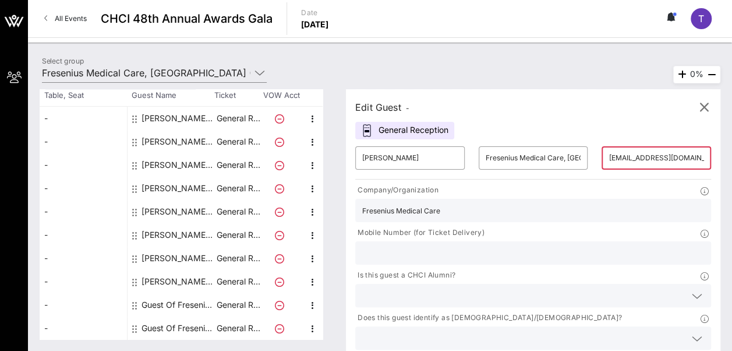
scroll to position [0, 52]
type input "drtiphanie@beanchoredinlove.com"
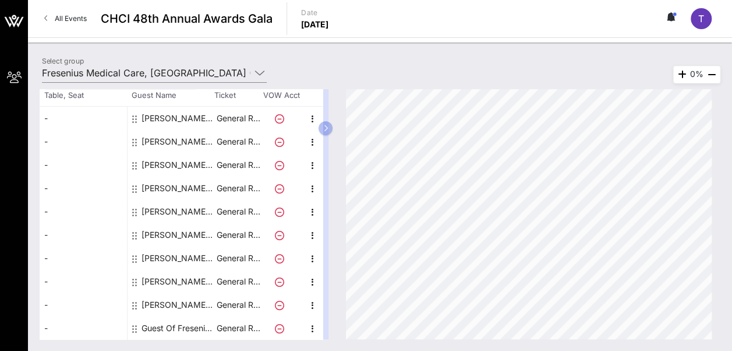
click at [147, 322] on div "Guest Of Fresenius Medical Care, North America" at bounding box center [178, 327] width 73 height 23
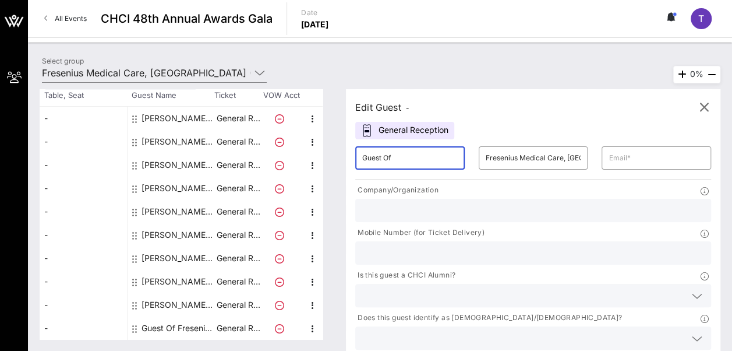
click at [377, 157] on input "Guest Of" at bounding box center [410, 158] width 96 height 19
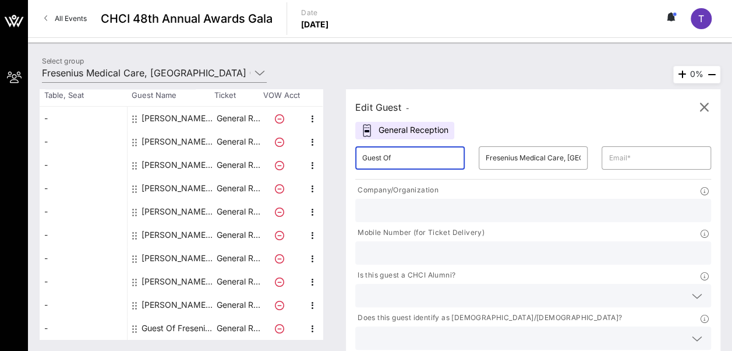
paste input "8. Rebekah Moore"
type input "Rebekah Moore"
click at [419, 220] on div at bounding box center [533, 210] width 342 height 23
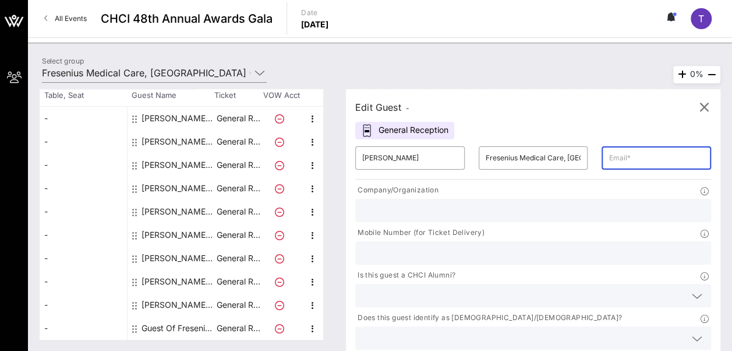
click at [609, 160] on input "text" at bounding box center [657, 158] width 96 height 19
paste input "Bekah.everett@gmail.com"
type input "Bekah.everett@gmail.com"
click at [447, 201] on div at bounding box center [533, 210] width 342 height 23
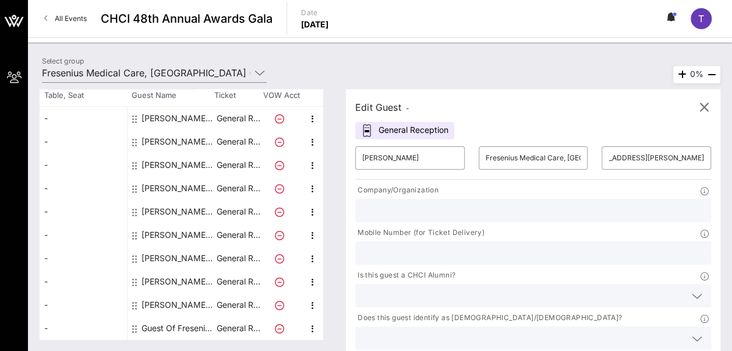
scroll to position [0, 0]
type input "Fresenius Medical Care"
click at [550, 245] on input "4075951603" at bounding box center [533, 252] width 342 height 15
type input "4"
click at [429, 210] on input "Fresenius Medical Care" at bounding box center [533, 210] width 342 height 15
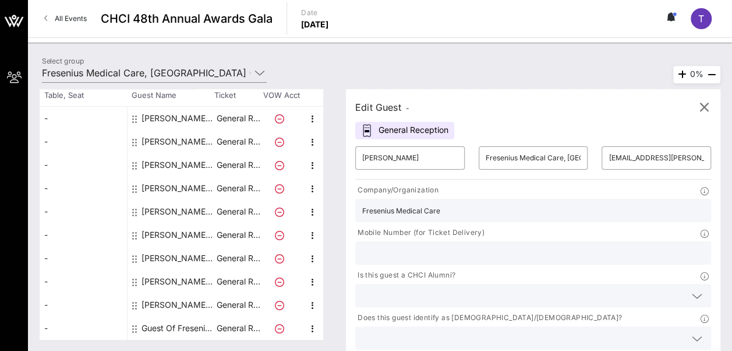
click at [429, 210] on input "Fresenius Medical Care" at bounding box center [533, 210] width 342 height 15
paste input "Fresenius Medical Care"
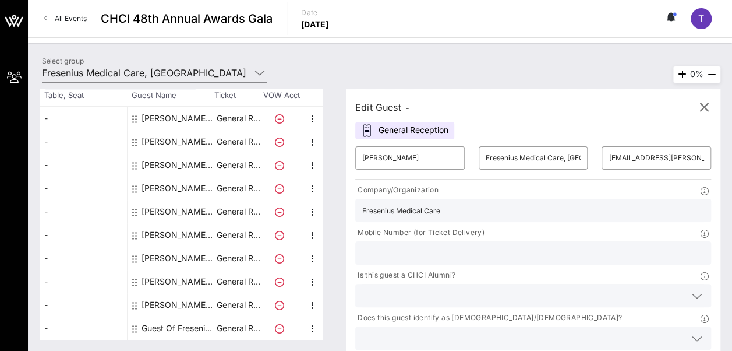
type input "Fresenius Medical Care"
click at [457, 288] on input "text" at bounding box center [523, 295] width 323 height 15
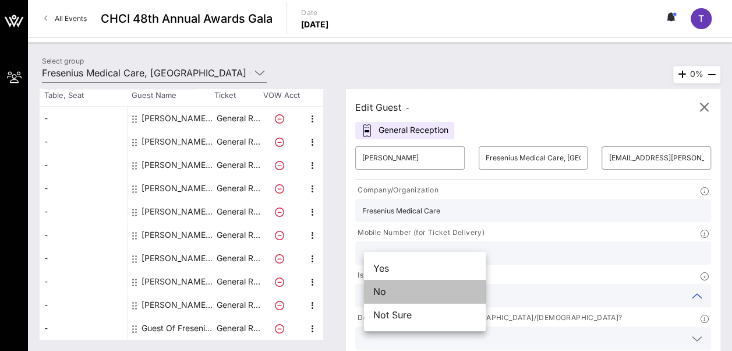
click at [448, 289] on div "No" at bounding box center [425, 291] width 122 height 23
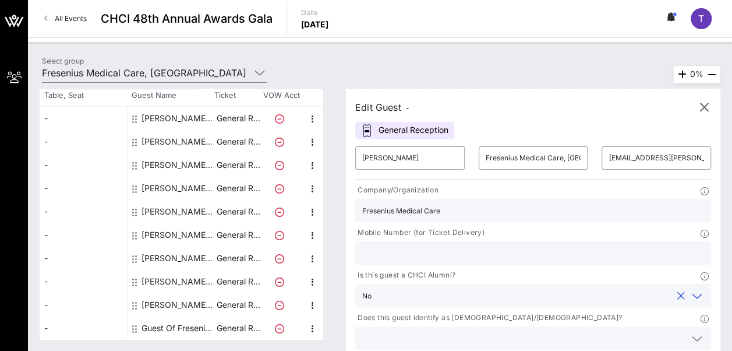
click at [549, 330] on input "text" at bounding box center [523, 337] width 323 height 15
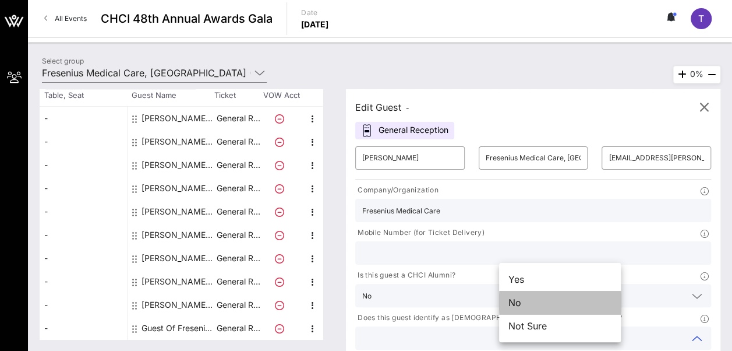
click at [535, 299] on div "No" at bounding box center [560, 302] width 122 height 23
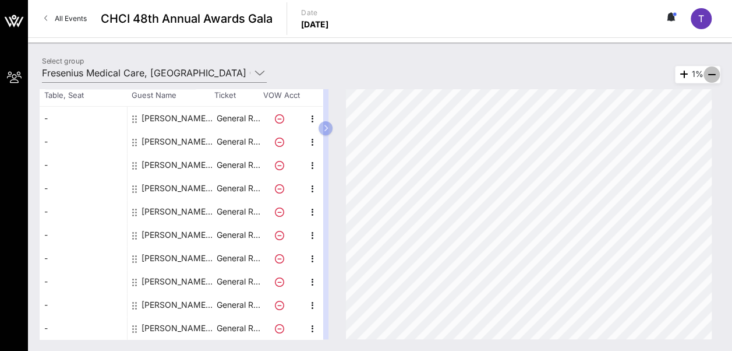
click at [708, 73] on icon "button" at bounding box center [712, 75] width 14 height 14
